Goal: Task Accomplishment & Management: Manage account settings

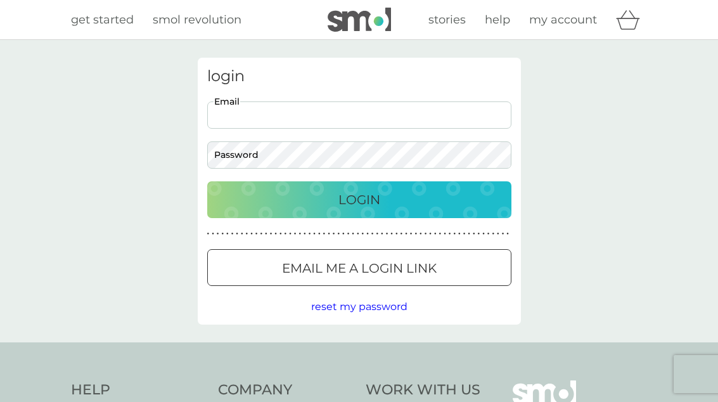
type input "[EMAIL_ADDRESS][DOMAIN_NAME]"
click at [359, 199] on button "Login" at bounding box center [359, 199] width 304 height 37
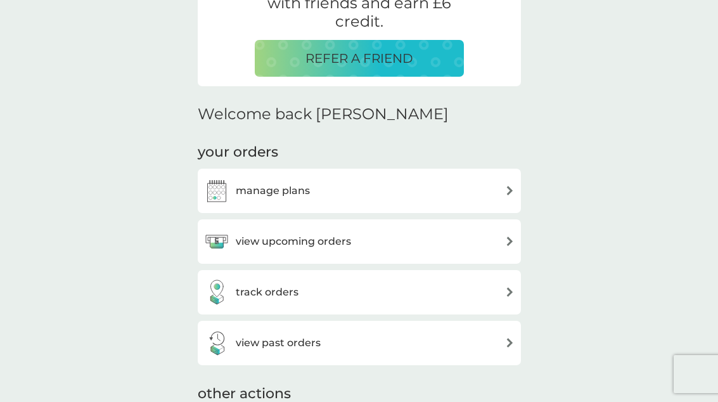
scroll to position [286, 0]
click at [486, 186] on div "manage plans" at bounding box center [359, 189] width 310 height 25
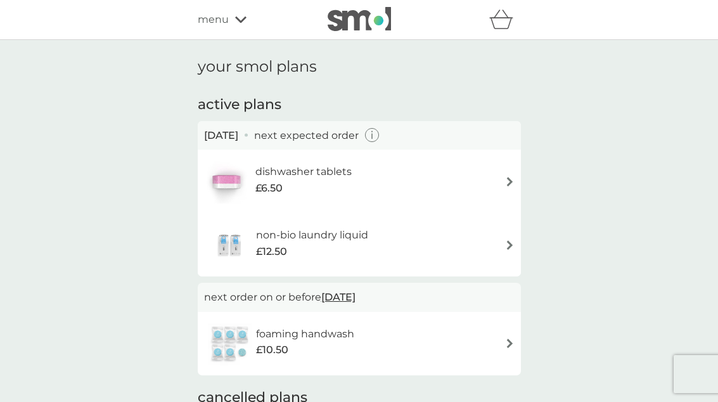
click at [445, 181] on div "dishwasher tablets £6.50" at bounding box center [359, 181] width 310 height 44
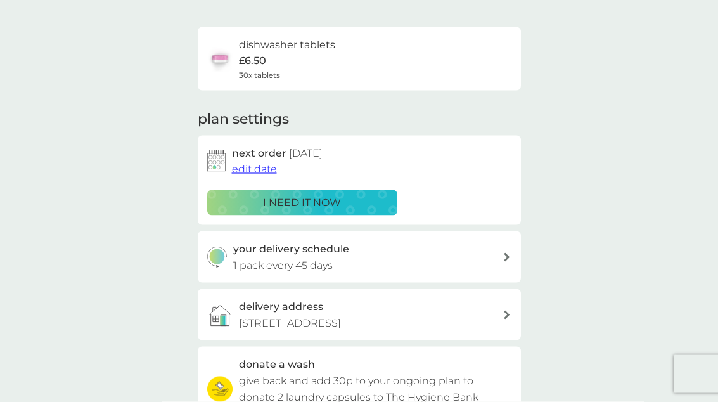
scroll to position [80, 0]
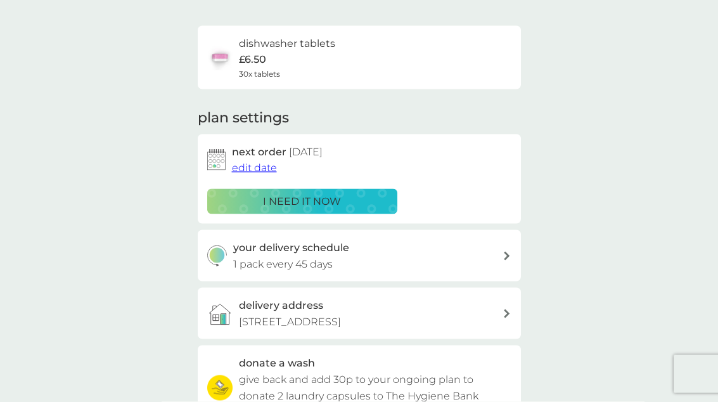
click at [239, 166] on span "edit date" at bounding box center [254, 168] width 45 height 12
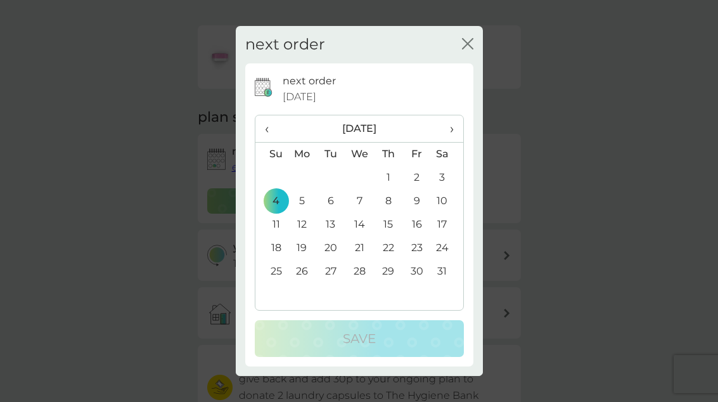
click at [451, 142] on span "›" at bounding box center [446, 128] width 13 height 27
click at [295, 213] on td "2" at bounding box center [302, 200] width 29 height 23
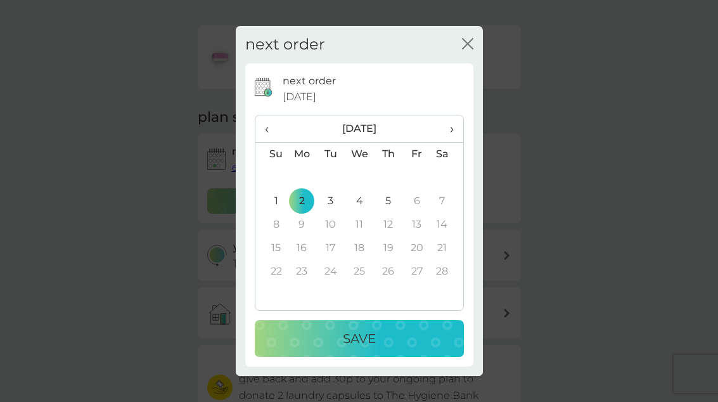
click at [336, 348] on div "Save" at bounding box center [359, 338] width 184 height 20
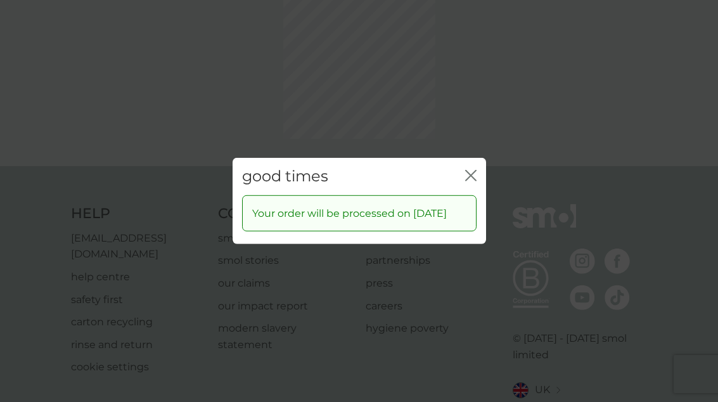
click at [474, 181] on icon "close" at bounding box center [473, 175] width 5 height 10
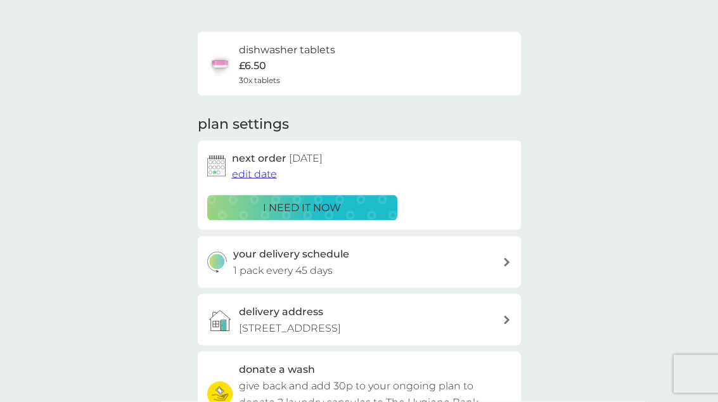
scroll to position [0, 0]
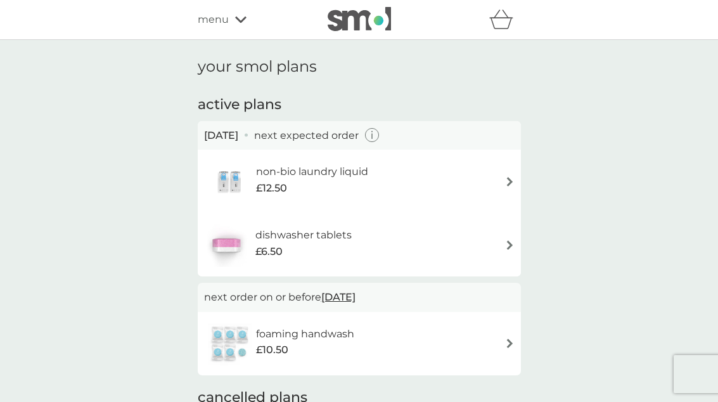
click at [266, 180] on span "£12.50" at bounding box center [271, 188] width 31 height 16
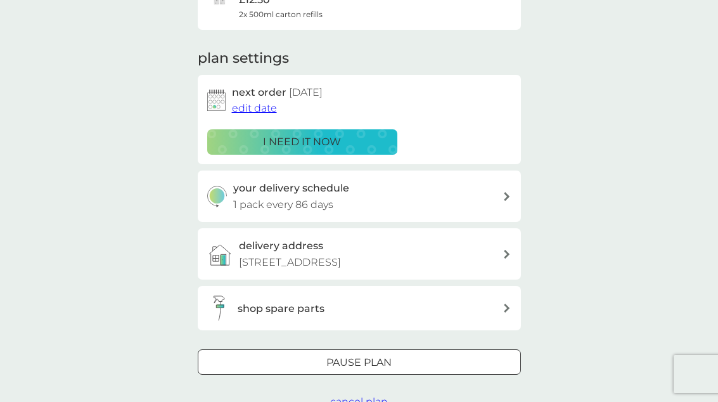
scroll to position [176, 0]
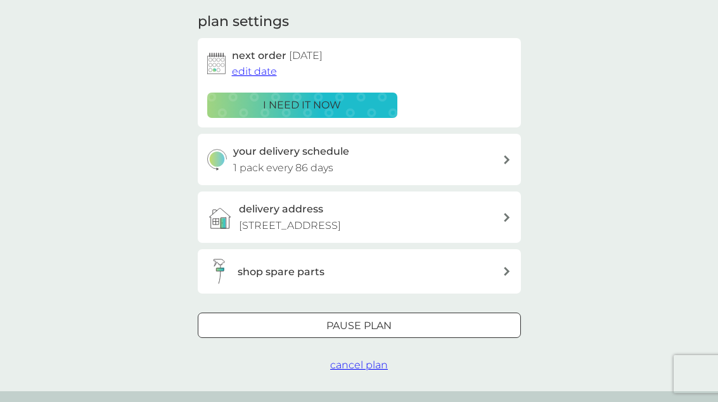
click at [344, 359] on span "cancel plan" at bounding box center [359, 365] width 58 height 12
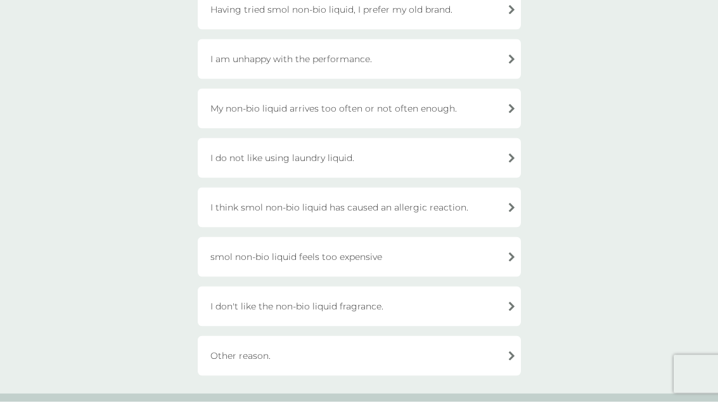
scroll to position [260, 0]
click at [428, 305] on div "I don't like the non-bio liquid fragrance." at bounding box center [359, 306] width 323 height 40
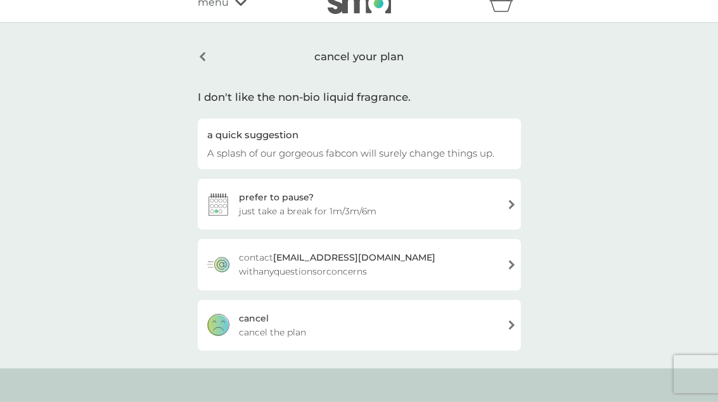
scroll to position [16, 0]
click at [436, 316] on div "cancel cancel the plan" at bounding box center [359, 325] width 323 height 51
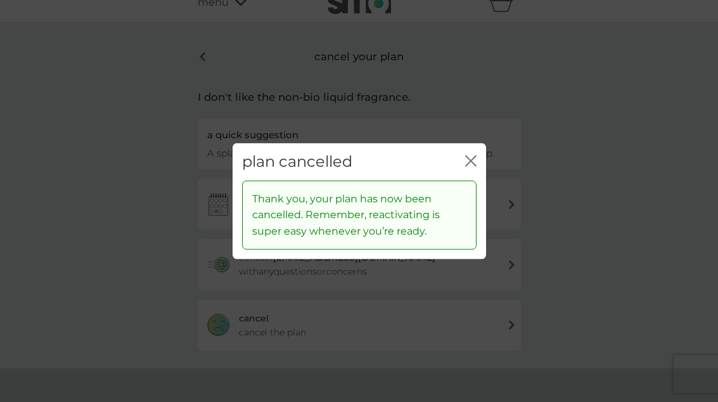
click at [480, 161] on div "plan cancelled close" at bounding box center [358, 161] width 253 height 37
click at [476, 160] on icon "close" at bounding box center [470, 160] width 11 height 11
